Goal: Information Seeking & Learning: Learn about a topic

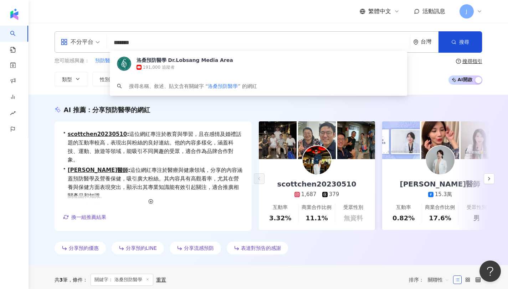
click at [163, 45] on input "******" at bounding box center [258, 43] width 297 height 14
click at [177, 42] on input "******" at bounding box center [258, 43] width 297 height 14
click at [158, 47] on input "******" at bounding box center [258, 43] width 297 height 14
type input "*"
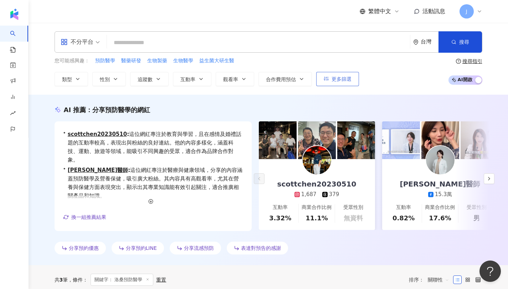
click at [324, 79] on icon "button" at bounding box center [326, 78] width 5 height 5
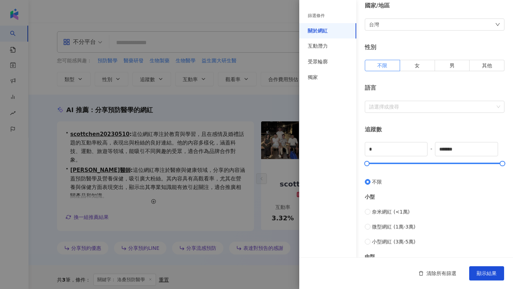
scroll to position [78, 0]
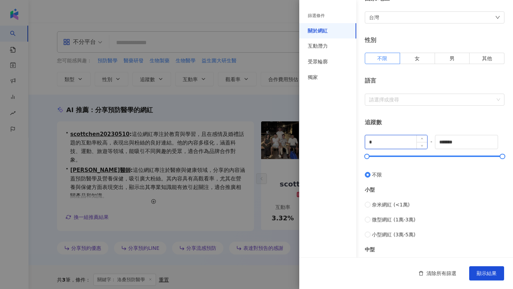
click at [371, 138] on input "*" at bounding box center [396, 142] width 62 height 14
click at [385, 142] on input "*" at bounding box center [396, 142] width 62 height 14
type input "*"
type input "****"
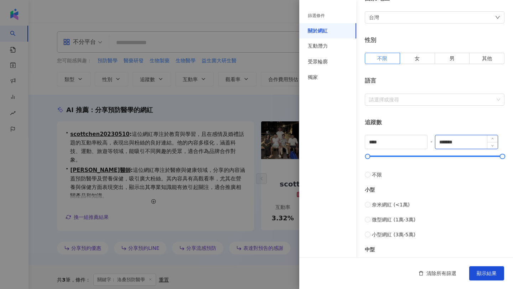
click at [457, 142] on input "*******" at bounding box center [467, 142] width 62 height 14
click at [465, 143] on input "*******" at bounding box center [467, 142] width 62 height 14
type input "*****"
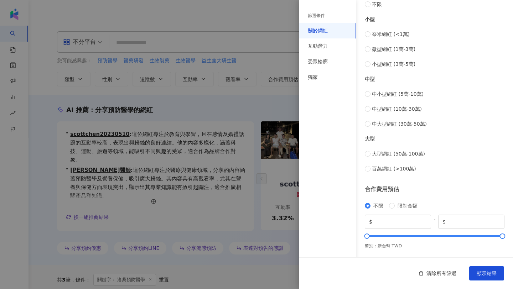
scroll to position [0, 0]
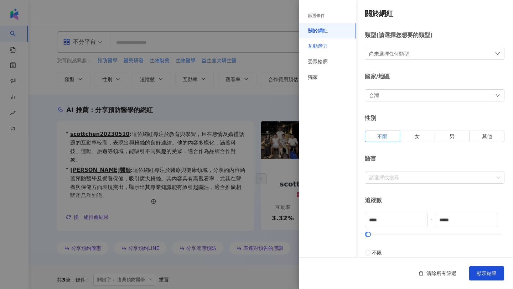
click at [320, 45] on div "互動潛力" at bounding box center [318, 46] width 20 height 7
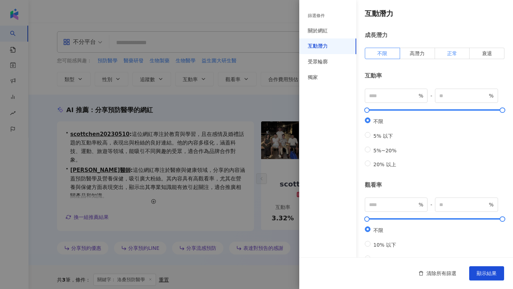
click at [447, 52] on span "正常" at bounding box center [452, 54] width 10 height 6
click at [399, 98] on input "number" at bounding box center [393, 96] width 48 height 8
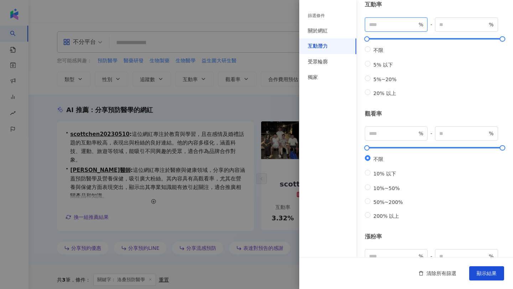
scroll to position [74, 0]
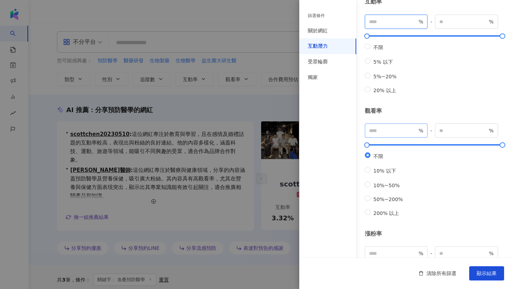
type input "*"
click at [398, 135] on input "number" at bounding box center [393, 131] width 48 height 8
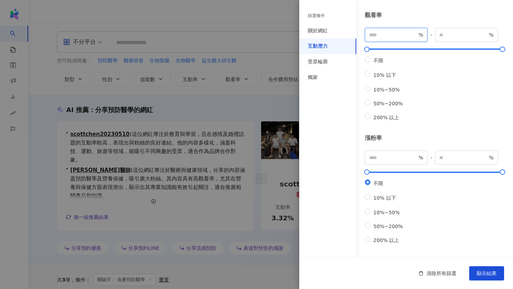
scroll to position [197, 0]
type input "**"
click at [322, 61] on div "受眾輪廓" at bounding box center [318, 61] width 20 height 7
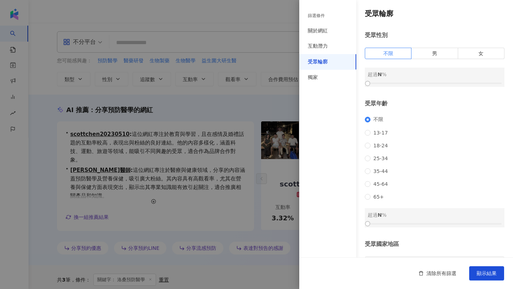
scroll to position [59, 0]
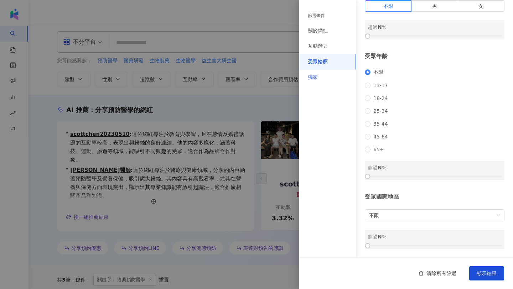
click at [318, 83] on div "獨家" at bounding box center [327, 78] width 57 height 16
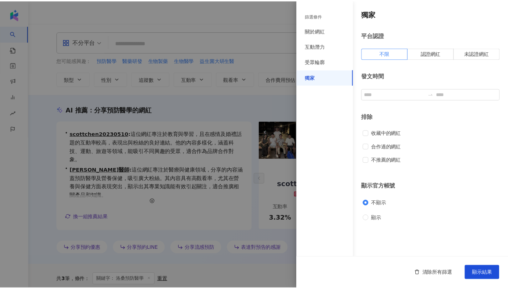
scroll to position [0, 0]
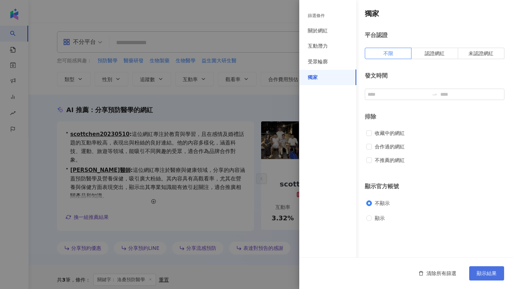
click at [492, 274] on span "顯示結果" at bounding box center [487, 274] width 20 height 6
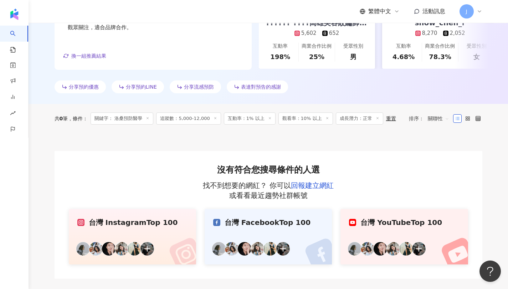
scroll to position [164, 0]
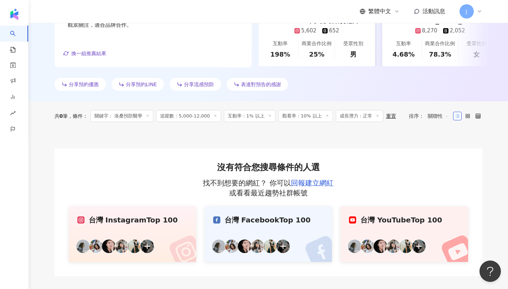
click at [149, 116] on icon at bounding box center [148, 116] width 4 height 4
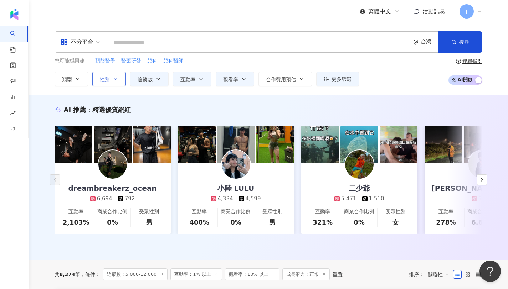
click at [113, 85] on button "性別" at bounding box center [109, 79] width 34 height 14
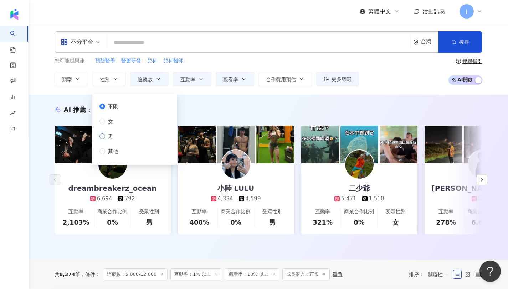
click at [114, 136] on span "男" at bounding box center [110, 137] width 11 height 8
click at [235, 103] on div "AI 推薦 ： 精選優質網紅 dreambreakerz_ocean 6,694 792 互動率 2,103% 商業合作比例 0% 受眾性別 男 小陸 LUL…" at bounding box center [268, 177] width 479 height 165
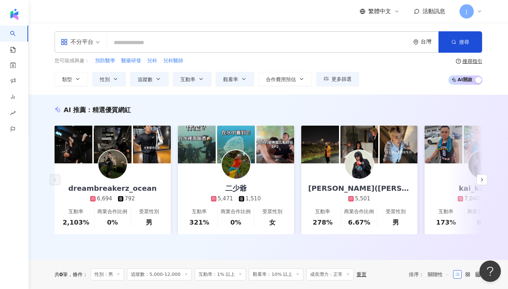
click at [186, 49] on input "search" at bounding box center [258, 43] width 297 height 14
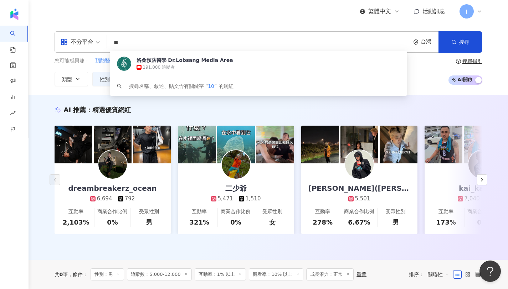
type input "*"
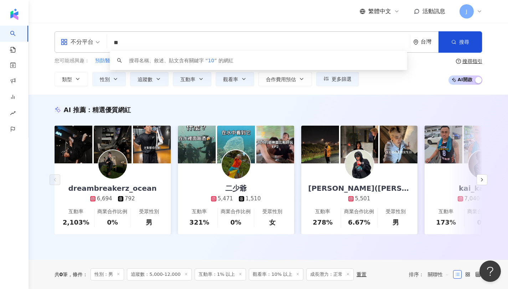
type input "*"
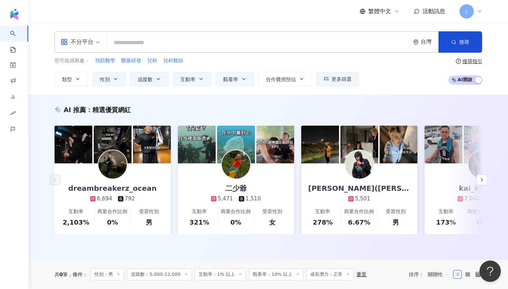
type input "*"
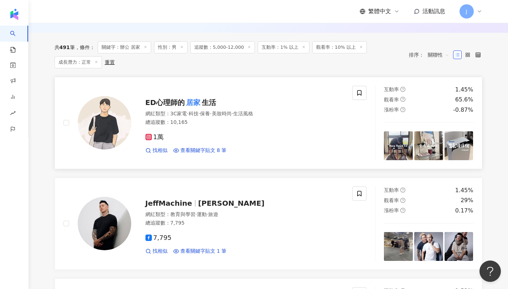
scroll to position [235, 0]
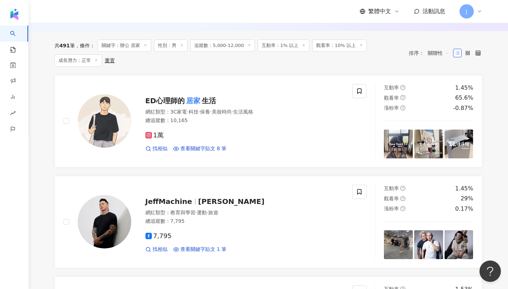
type input "*****"
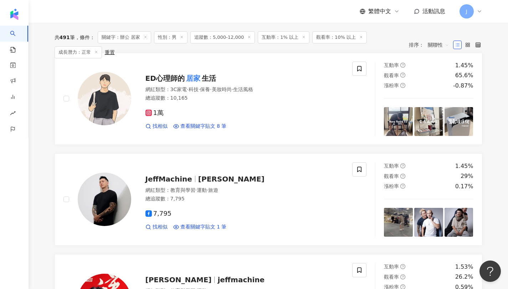
scroll to position [0, 0]
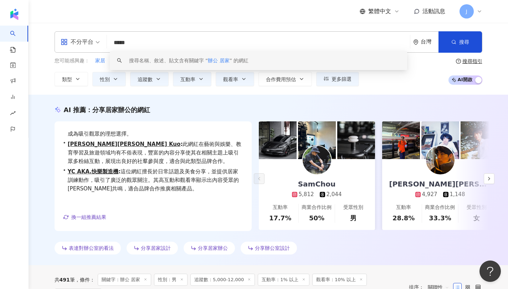
click at [93, 38] on span "不分平台" at bounding box center [80, 41] width 39 height 11
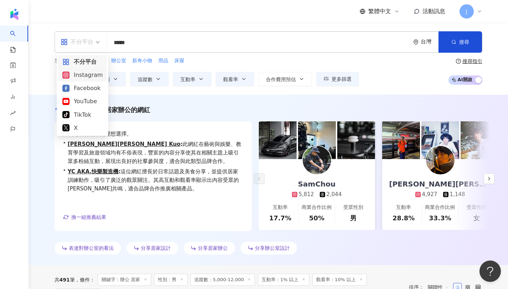
click at [87, 74] on div "Instagram" at bounding box center [82, 75] width 40 height 9
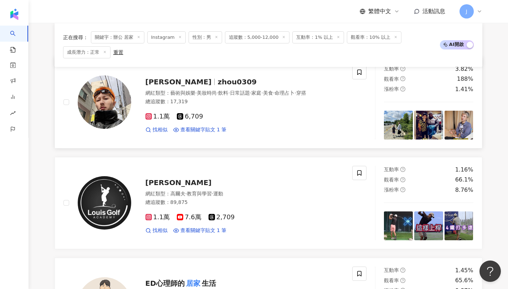
scroll to position [245, 0]
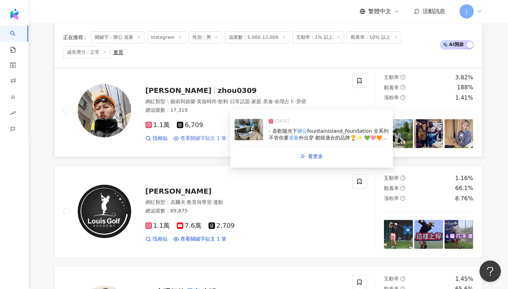
click at [211, 138] on span "查看關鍵字貼文 1 筆" at bounding box center [203, 138] width 46 height 7
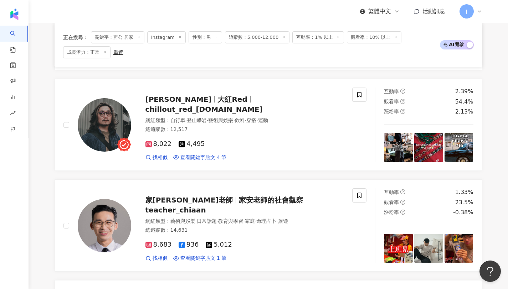
scroll to position [739, 0]
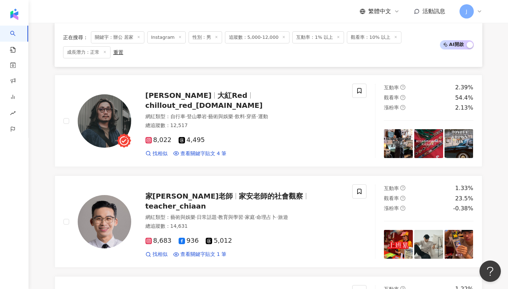
click at [258, 194] on div "家安老師 家安老師的社會觀察 teacher_chiaan 網紅類型 ： 藝術與娛樂 · 日常話題 · 教育與學習 · 家庭 · 命理占卜 · 旅遊 總追蹤數…" at bounding box center [237, 222] width 213 height 72
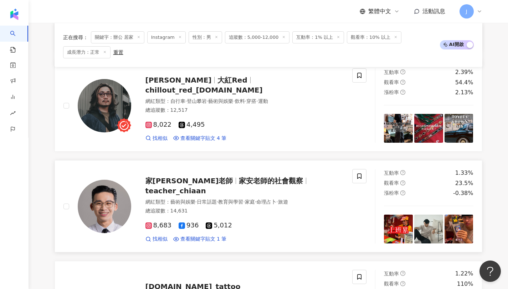
scroll to position [753, 0]
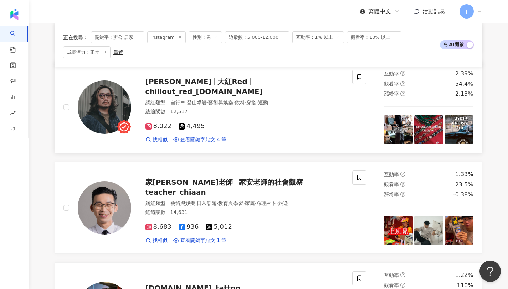
click at [214, 87] on span "chillout_red_scooter.snap.life" at bounding box center [203, 91] width 117 height 9
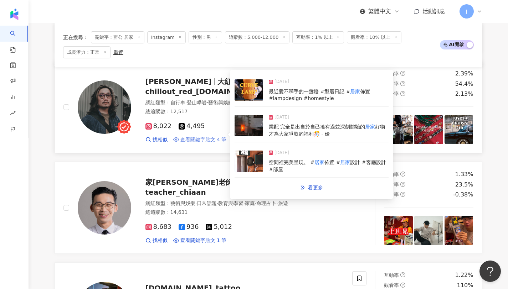
click at [207, 137] on span "查看關鍵字貼文 4 筆" at bounding box center [203, 140] width 46 height 7
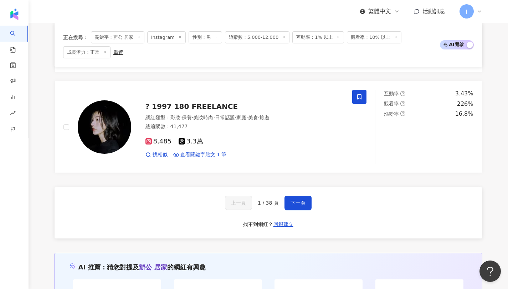
scroll to position [1341, 0]
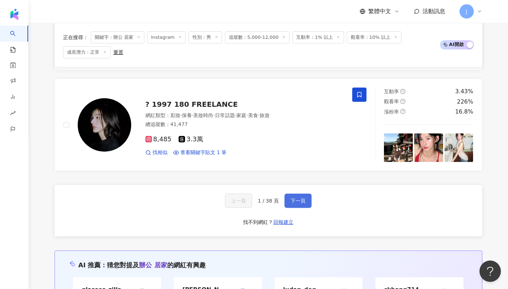
click at [297, 206] on button "下一頁" at bounding box center [297, 201] width 27 height 14
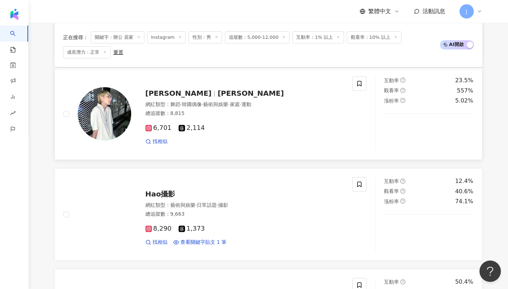
scroll to position [1148, 0]
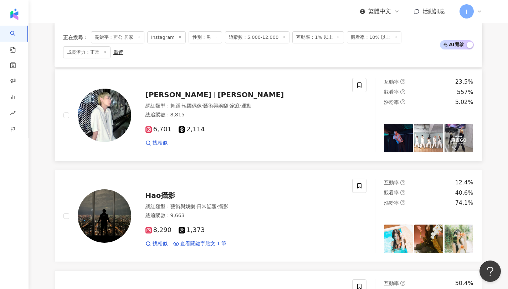
click at [158, 94] on span "戴愷賢" at bounding box center [178, 95] width 66 height 9
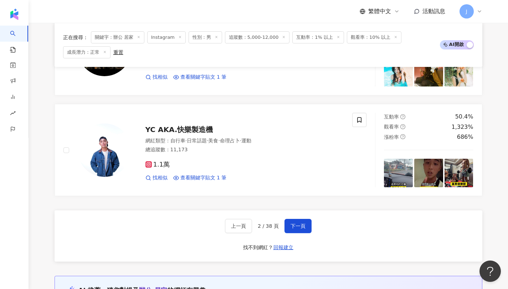
scroll to position [1316, 0]
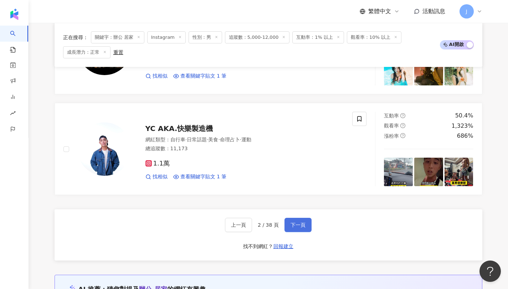
click at [300, 220] on button "下一頁" at bounding box center [297, 225] width 27 height 14
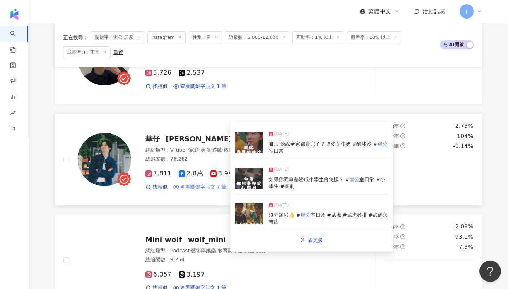
scroll to position [1200, 0]
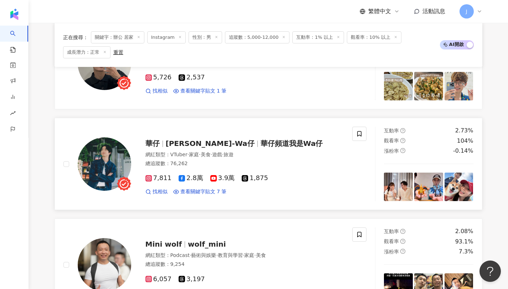
click at [160, 143] on span "華仔" at bounding box center [155, 143] width 20 height 9
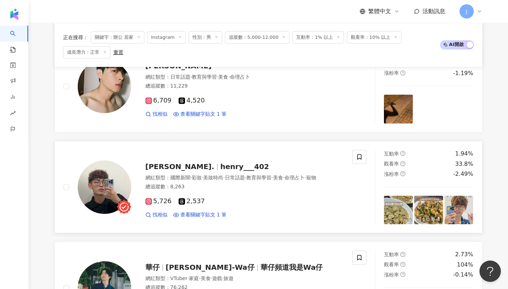
scroll to position [1062, 0]
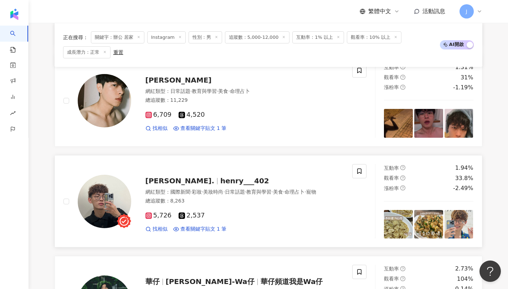
click at [220, 181] on span "henry___402" at bounding box center [244, 181] width 49 height 9
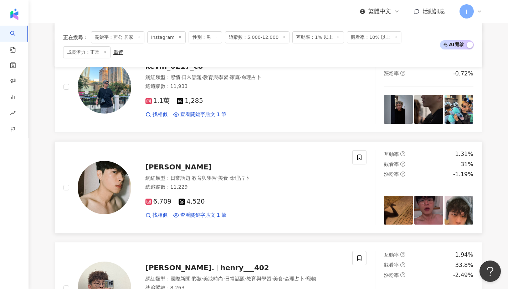
scroll to position [974, 0]
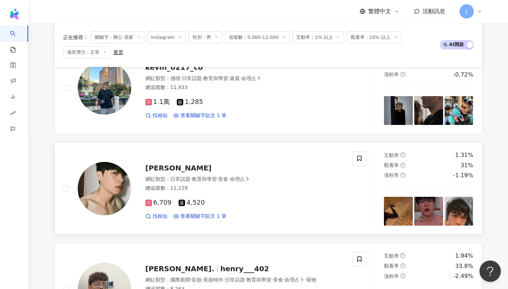
click at [160, 165] on span "林漢森" at bounding box center [178, 168] width 66 height 9
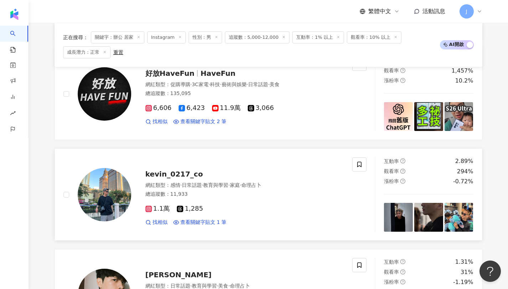
scroll to position [850, 0]
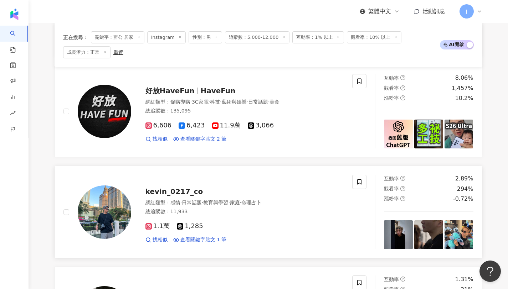
click at [162, 191] on span "kevin_0217_co" at bounding box center [174, 191] width 58 height 9
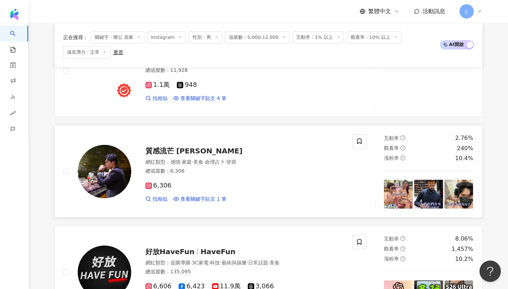
scroll to position [686, 0]
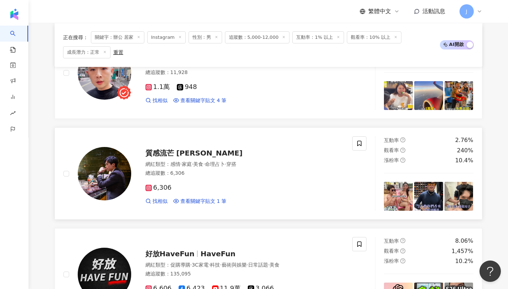
click at [160, 151] on span "質感流芒 丹尼爾" at bounding box center [193, 153] width 97 height 9
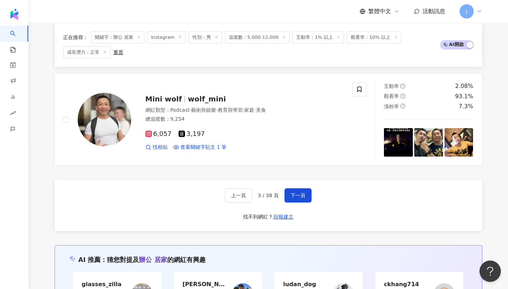
scroll to position [1382, 0]
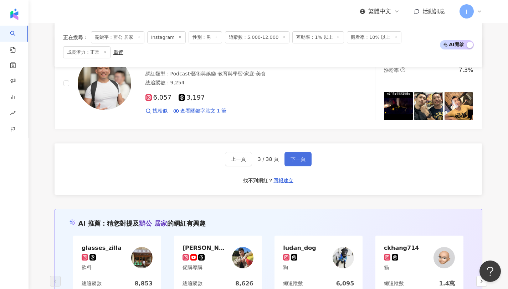
click at [296, 164] on button "下一頁" at bounding box center [297, 159] width 27 height 14
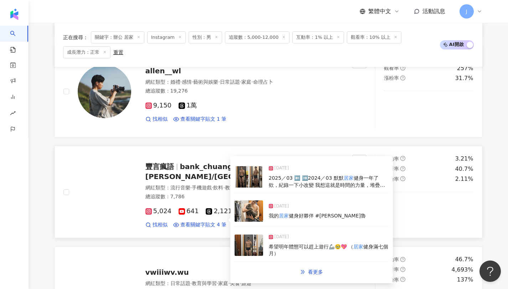
scroll to position [1081, 0]
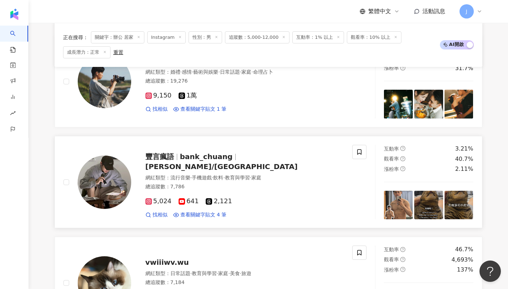
click at [155, 161] on span "豐言瘋語" at bounding box center [159, 157] width 29 height 9
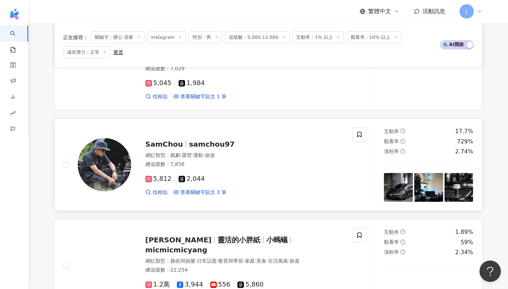
scroll to position [692, 0]
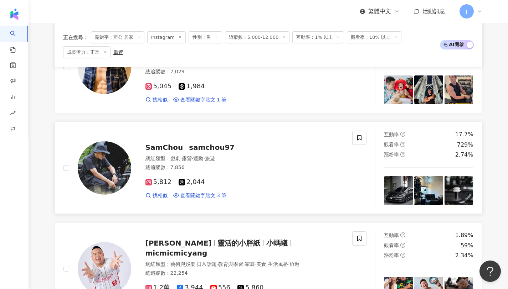
click at [174, 146] on span "SamChou" at bounding box center [164, 147] width 38 height 9
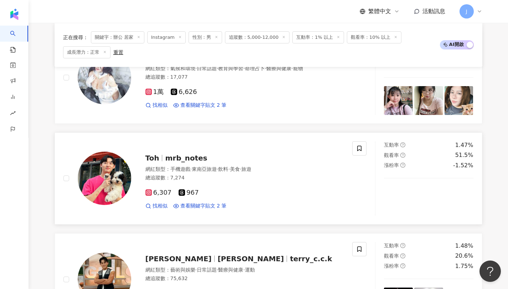
scroll to position [274, 0]
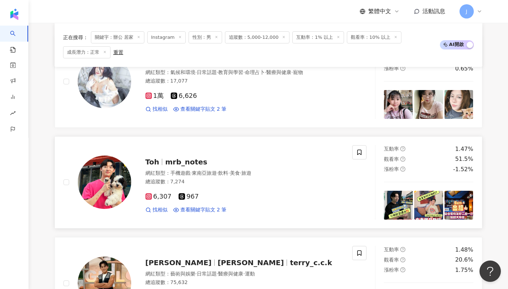
click at [167, 161] on span "mrb_notes" at bounding box center [186, 162] width 42 height 9
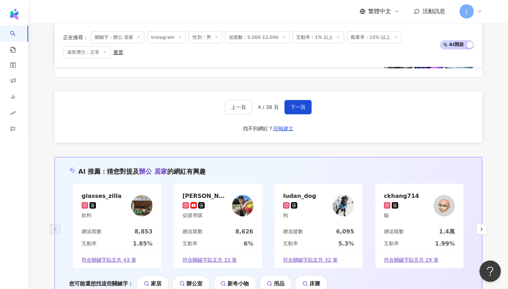
scroll to position [1394, 0]
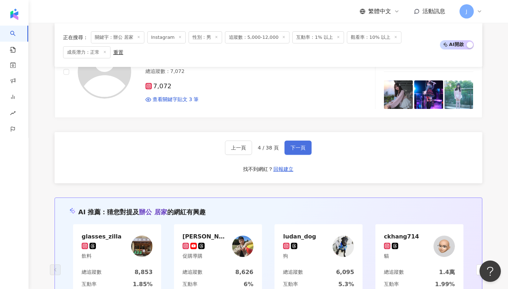
click at [297, 147] on span "下一頁" at bounding box center [297, 148] width 15 height 6
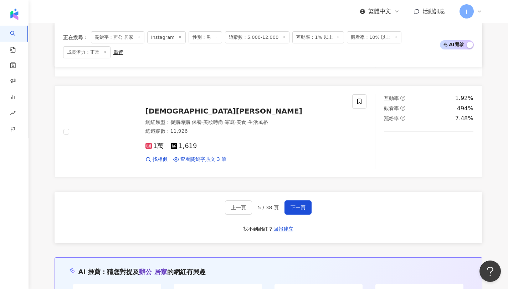
scroll to position [1333, 0]
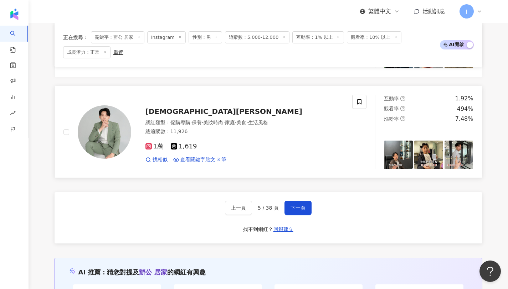
click at [174, 109] on span "Jainjain Guo" at bounding box center [223, 111] width 157 height 9
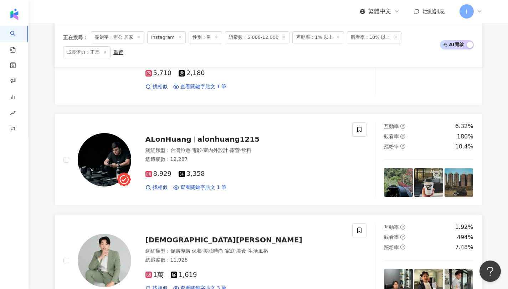
scroll to position [1200, 0]
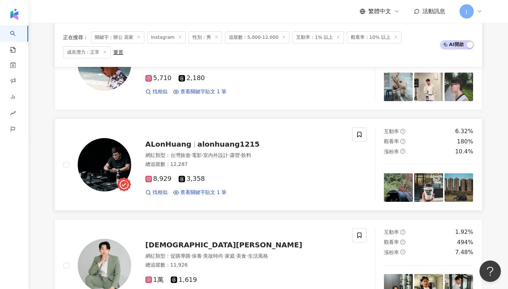
click at [197, 143] on span "alonhuang1215" at bounding box center [228, 144] width 62 height 9
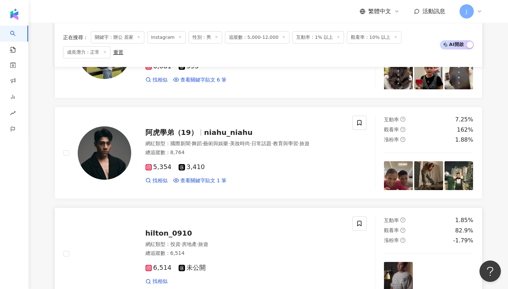
scroll to position [705, 0]
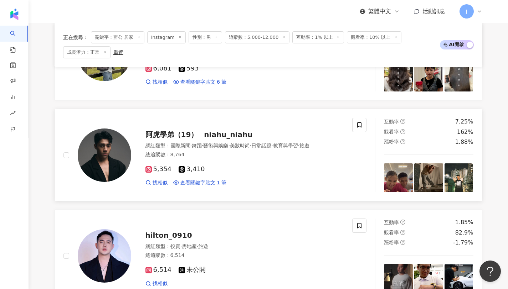
click at [160, 135] on span "阿虎學弟（19）" at bounding box center [171, 134] width 53 height 9
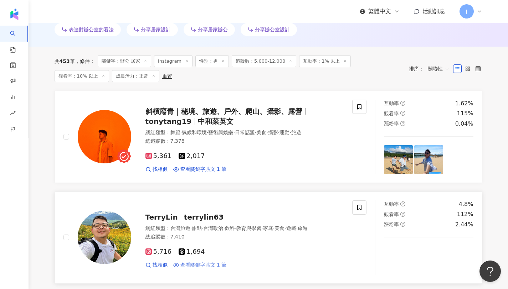
scroll to position [206, 0]
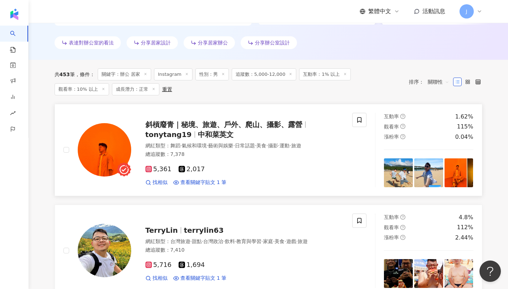
click at [164, 125] on span "斜槓廢青｜秘境、旅遊、戶外、爬山、攝影、露營" at bounding box center [223, 124] width 157 height 9
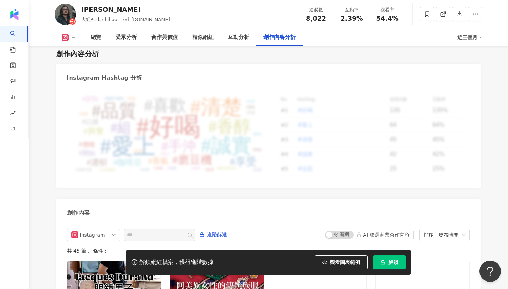
scroll to position [2026, 0]
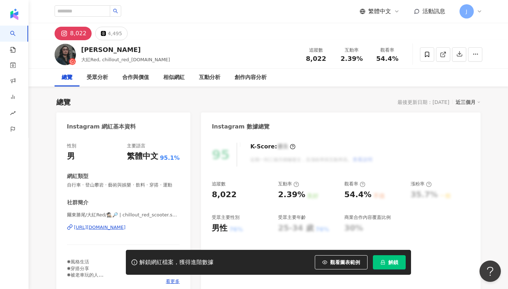
click at [126, 226] on div "https://www.instagram.com/chillout_red_scooter.snaplife/" at bounding box center [100, 228] width 52 height 6
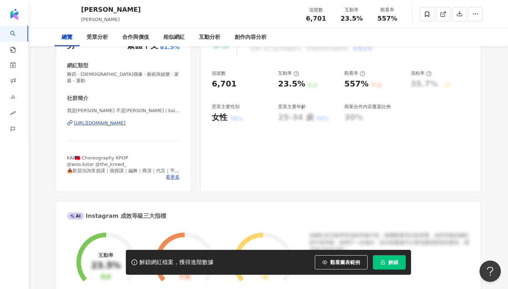
scroll to position [134, 0]
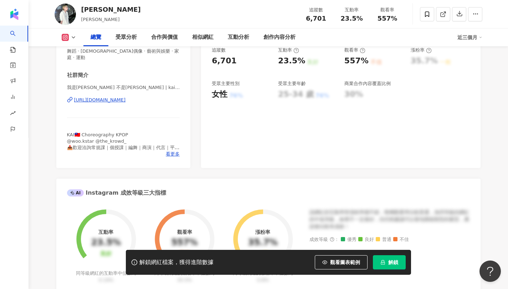
click at [126, 97] on div "https://www.instagram.com/kaikai_810612/" at bounding box center [100, 100] width 52 height 6
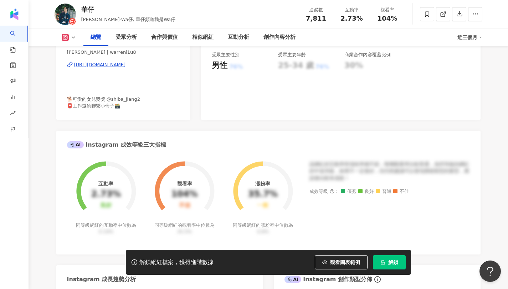
scroll to position [154, 0]
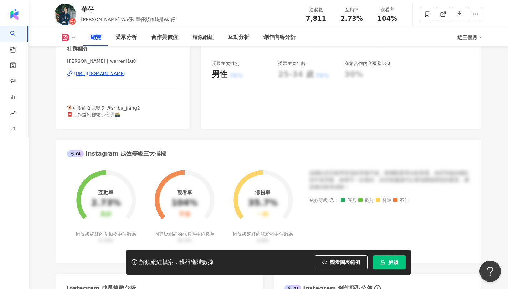
click at [126, 72] on div "https://www.instagram.com/warrenl1u8/" at bounding box center [100, 74] width 52 height 6
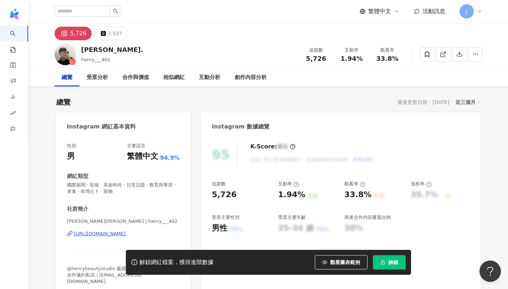
click at [135, 159] on div "繁體中文" at bounding box center [142, 156] width 31 height 11
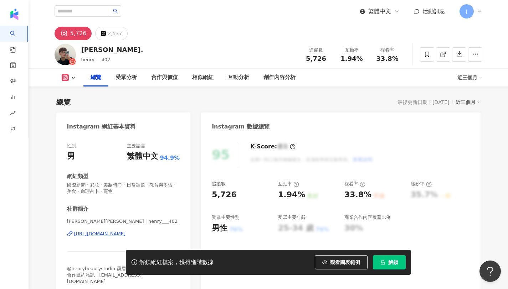
scroll to position [75, 0]
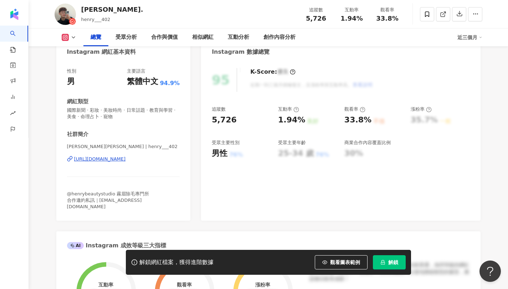
click at [126, 159] on div "https://www.instagram.com/henry___402/" at bounding box center [100, 159] width 52 height 6
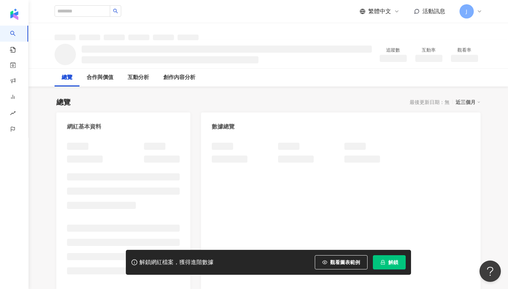
scroll to position [41, 0]
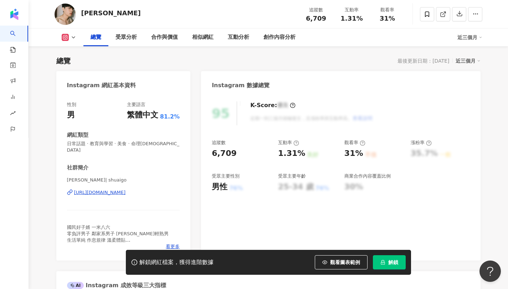
click at [135, 177] on div "林漢森 | shuaigo https://www.instagram.com/shuaigo/" at bounding box center [123, 198] width 113 height 42
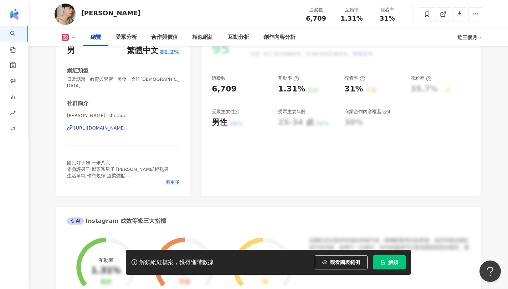
click at [126, 125] on div "https://www.instagram.com/shuaigo/" at bounding box center [100, 128] width 52 height 6
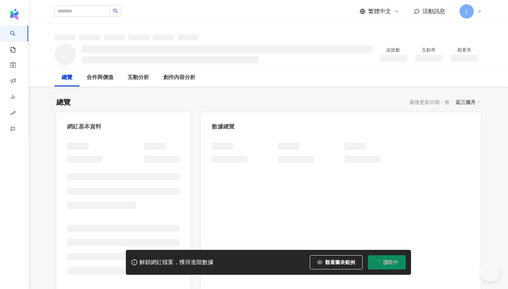
scroll to position [10, 0]
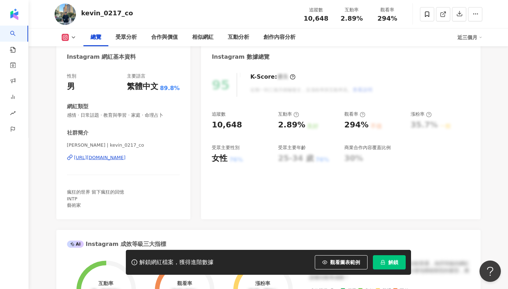
click at [108, 155] on div "[URL][DOMAIN_NAME]" at bounding box center [100, 158] width 52 height 6
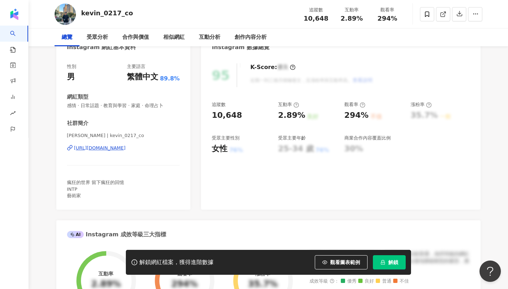
scroll to position [22, 0]
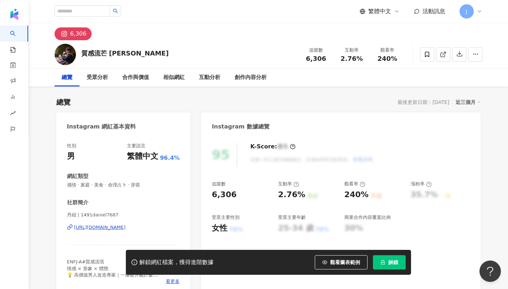
scroll to position [132, 0]
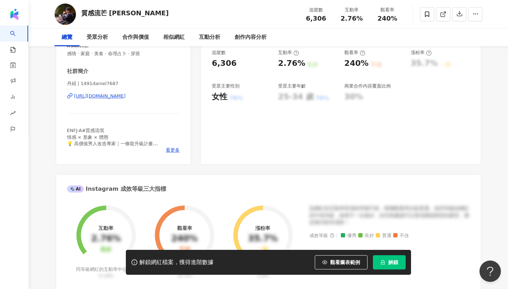
click at [126, 98] on div "https://www.instagram.com/1491daniel7687/" at bounding box center [100, 96] width 52 height 6
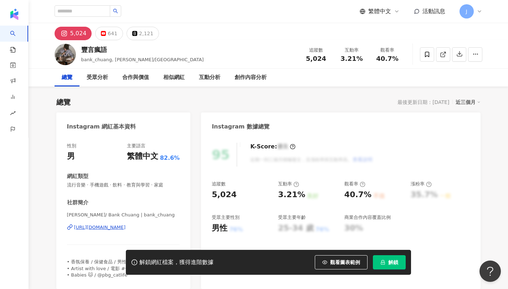
click at [113, 184] on span "流行音樂 · 手機遊戲 · 飲料 · 教育與學習 · 家庭" at bounding box center [123, 185] width 113 height 6
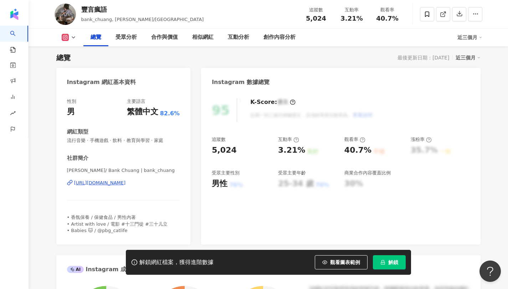
click at [126, 182] on div "https://www.instagram.com/bank_chuang/" at bounding box center [100, 183] width 52 height 6
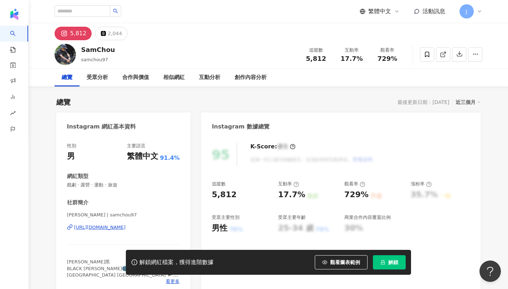
click at [107, 225] on div "https://www.instagram.com/samchou97/" at bounding box center [100, 228] width 52 height 6
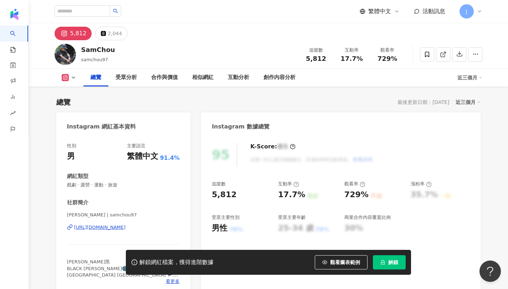
scroll to position [51, 0]
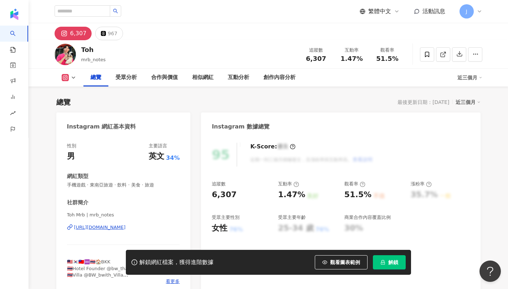
scroll to position [97, 0]
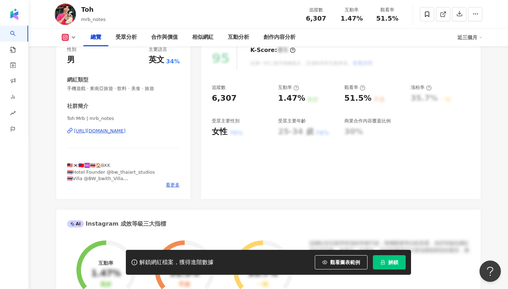
click at [126, 132] on div "[URL][DOMAIN_NAME]" at bounding box center [100, 131] width 52 height 6
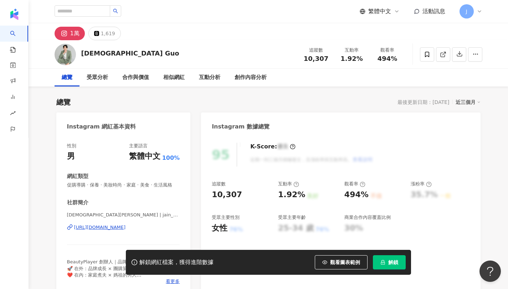
click at [110, 160] on div "性別 男 主要語言 繁體中文 100%" at bounding box center [123, 152] width 113 height 19
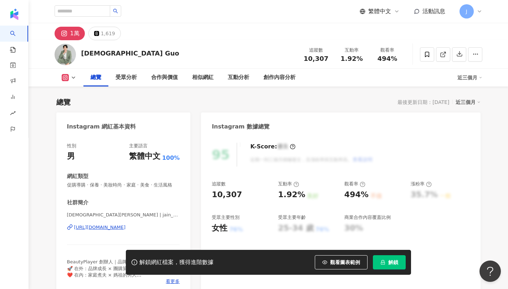
scroll to position [67, 0]
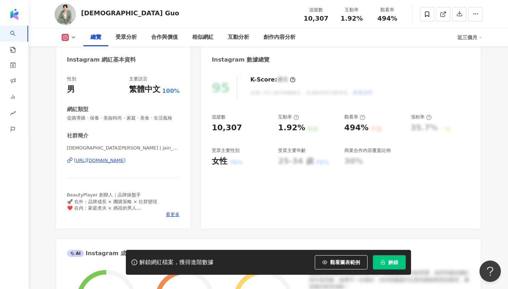
click at [110, 160] on div "https://www.instagram.com/jain_guo/" at bounding box center [100, 161] width 52 height 6
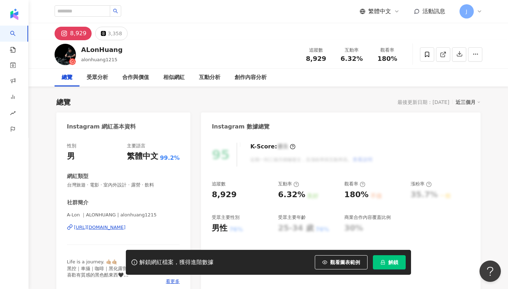
click at [126, 199] on div "社群簡介" at bounding box center [123, 202] width 113 height 7
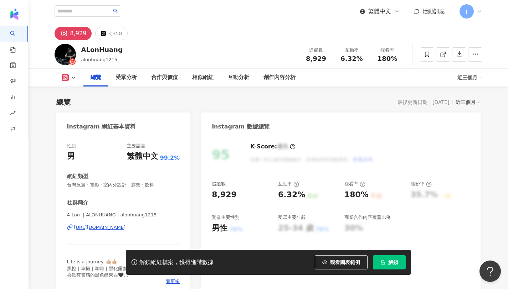
scroll to position [69, 0]
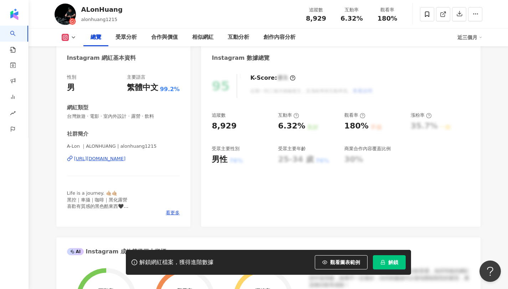
click at [126, 158] on div "[URL][DOMAIN_NAME]" at bounding box center [100, 159] width 52 height 6
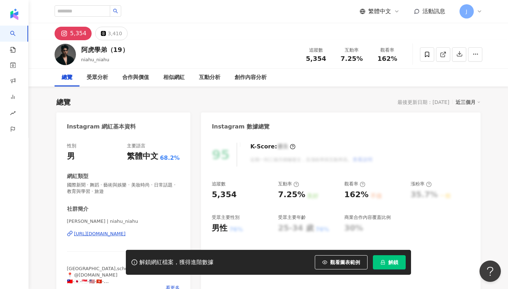
scroll to position [88, 0]
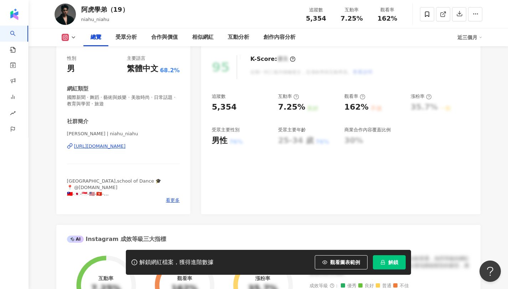
click at [126, 148] on div "[URL][DOMAIN_NAME]" at bounding box center [100, 146] width 52 height 6
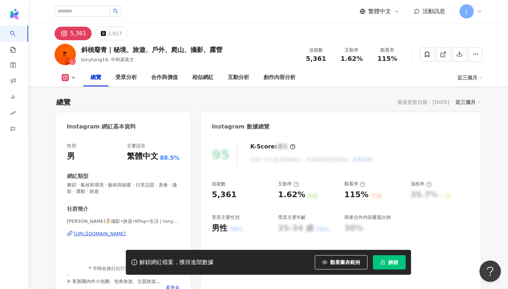
click at [115, 223] on span "[PERSON_NAME]👶🏻攝影•旅遊•KPop•生活 | tonytang19" at bounding box center [123, 221] width 113 height 6
click at [115, 234] on div "[URL][DOMAIN_NAME]" at bounding box center [100, 234] width 52 height 6
